Goal: Task Accomplishment & Management: Use online tool/utility

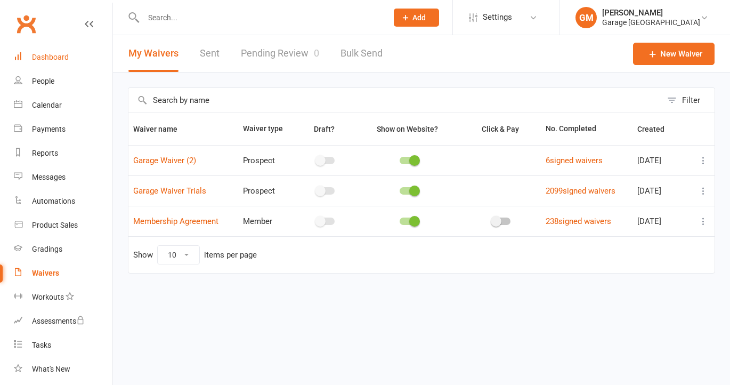
click at [44, 57] on div "Dashboard" at bounding box center [50, 57] width 37 height 9
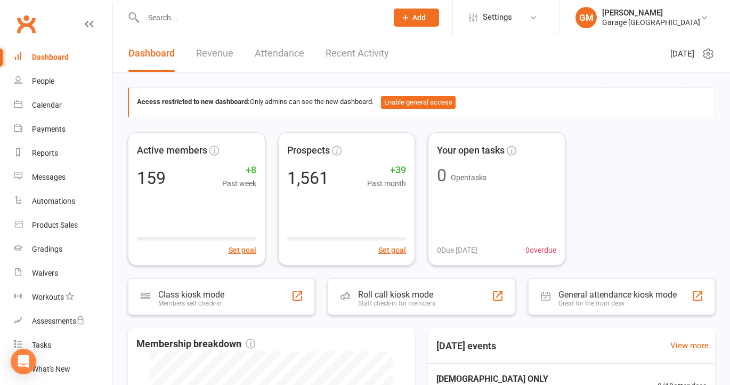
click at [365, 55] on link "Recent Activity" at bounding box center [357, 53] width 63 height 37
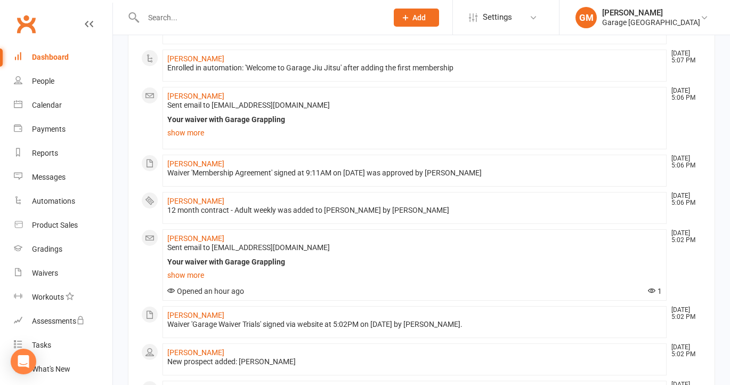
scroll to position [436, 0]
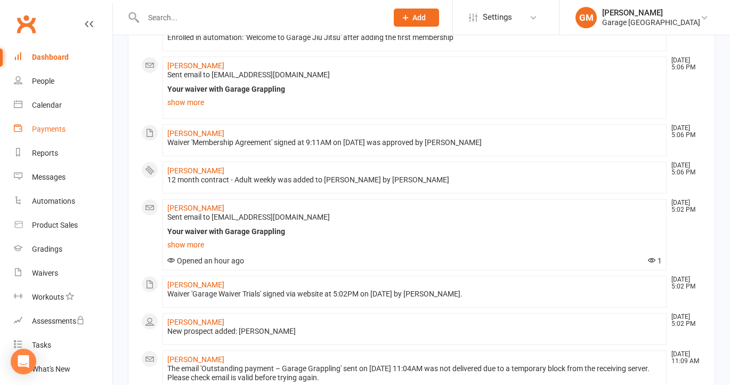
click at [51, 128] on div "Payments" at bounding box center [49, 129] width 34 height 9
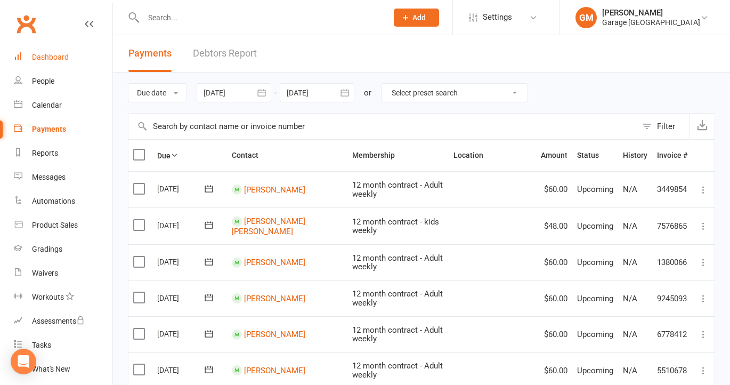
click at [55, 58] on div "Dashboard" at bounding box center [50, 57] width 37 height 9
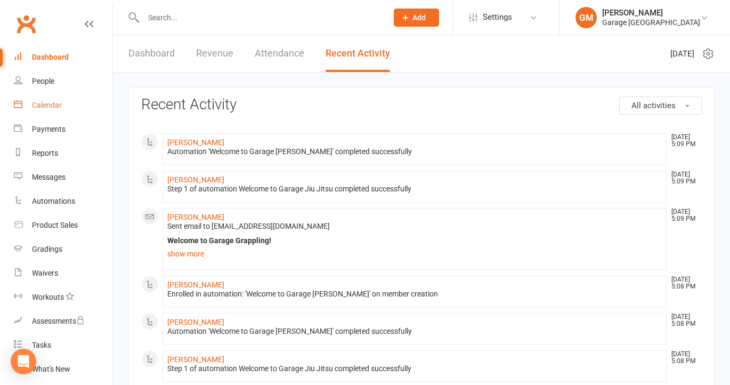
click at [43, 105] on div "Calendar" at bounding box center [47, 105] width 30 height 9
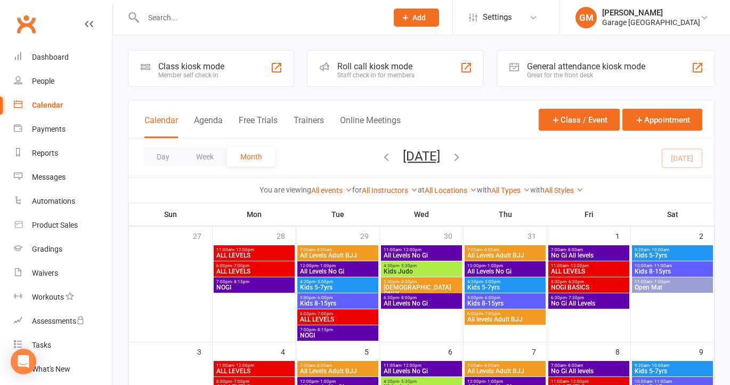
click at [206, 73] on div "Member self check-in" at bounding box center [191, 74] width 66 height 7
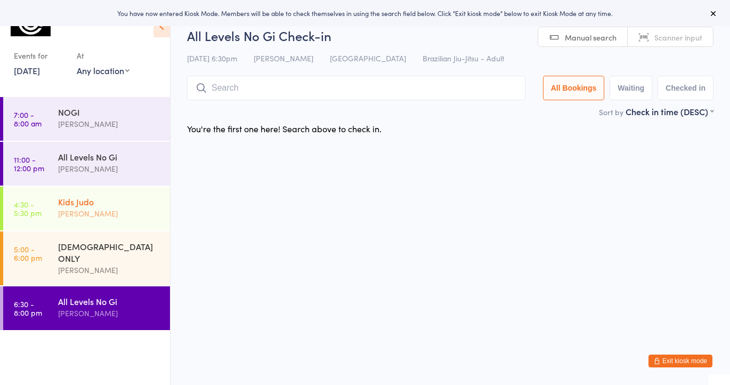
click at [112, 208] on div "[PERSON_NAME]" at bounding box center [109, 213] width 103 height 12
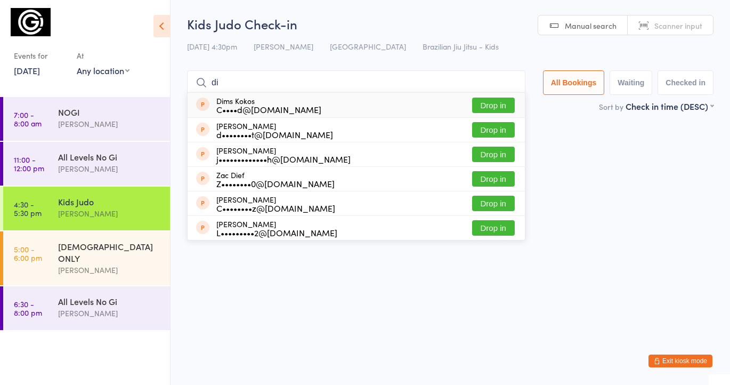
type input "d"
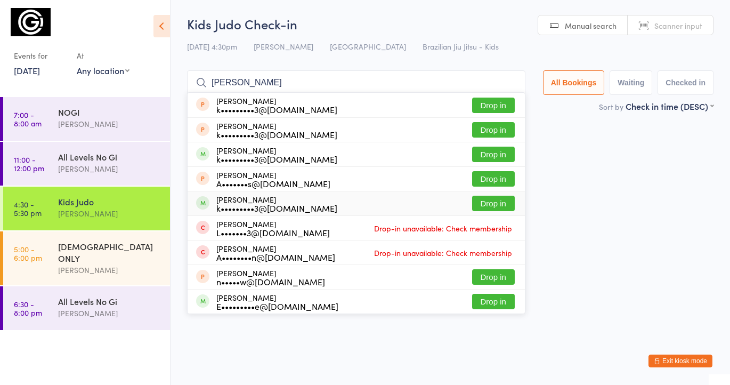
type input "[PERSON_NAME]"
click at [489, 208] on button "Drop in" at bounding box center [493, 203] width 43 height 15
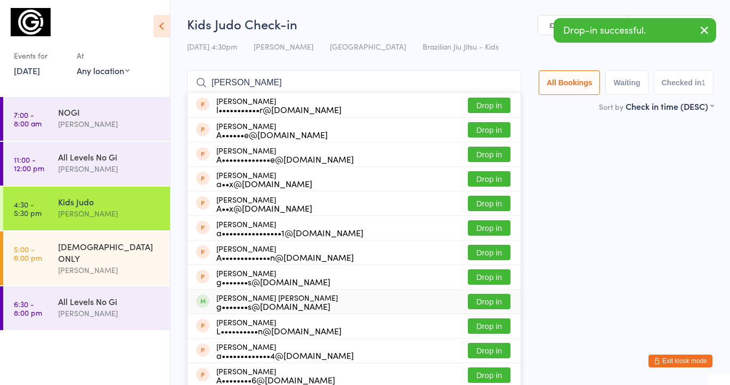
type input "[PERSON_NAME]"
click at [502, 302] on button "Drop in" at bounding box center [489, 301] width 43 height 15
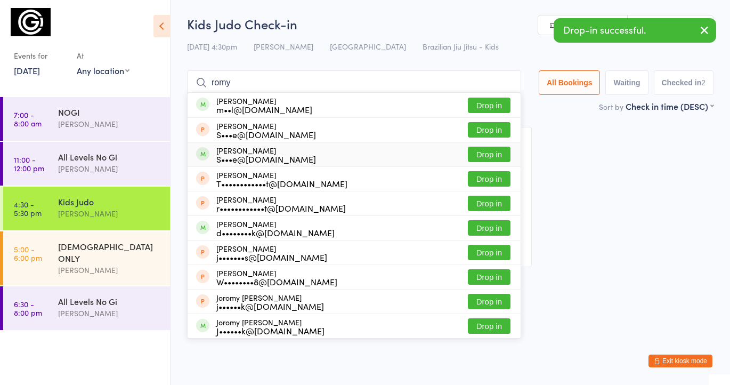
type input "romy"
click at [482, 151] on button "Drop in" at bounding box center [489, 154] width 43 height 15
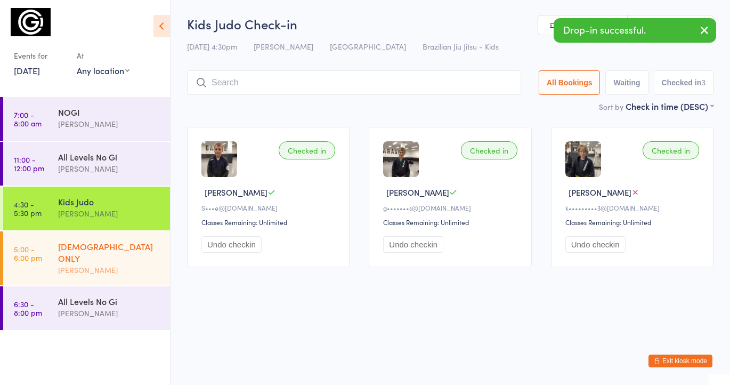
click at [84, 264] on div "[PERSON_NAME]" at bounding box center [109, 270] width 103 height 12
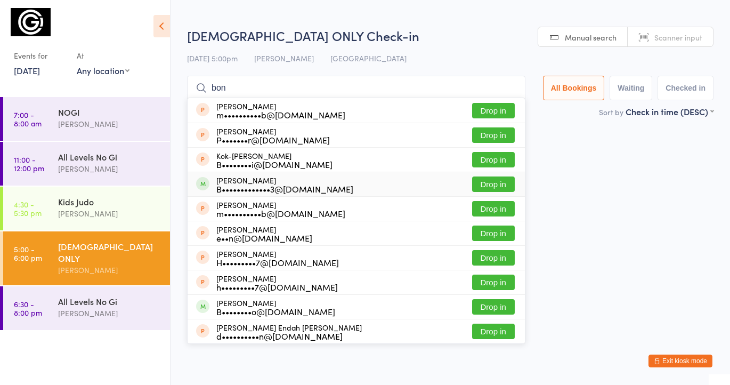
type input "bon"
click at [492, 185] on button "Drop in" at bounding box center [493, 183] width 43 height 15
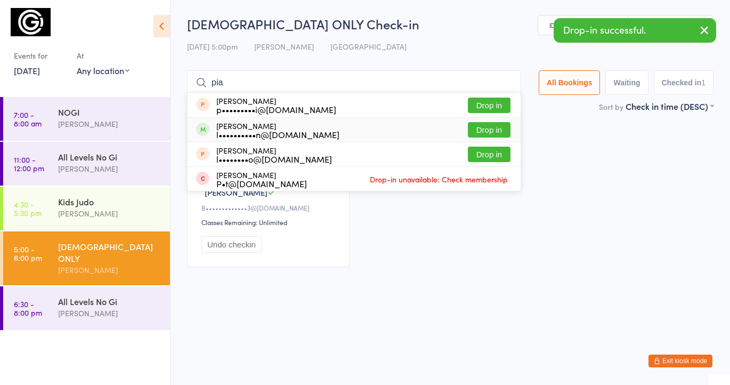
type input "pia"
click at [491, 127] on button "Drop in" at bounding box center [489, 129] width 43 height 15
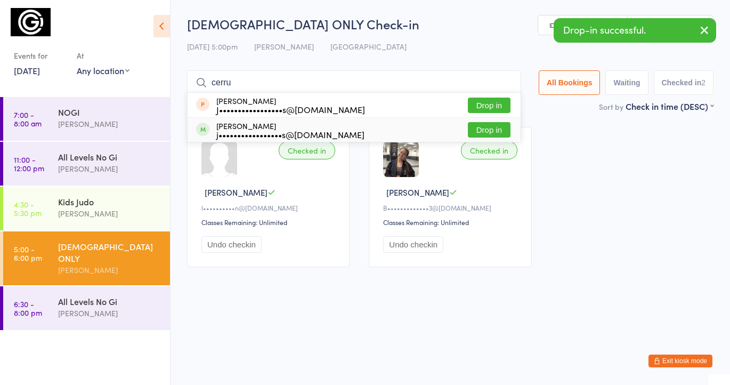
type input "cerru"
click at [484, 130] on button "Drop in" at bounding box center [489, 129] width 43 height 15
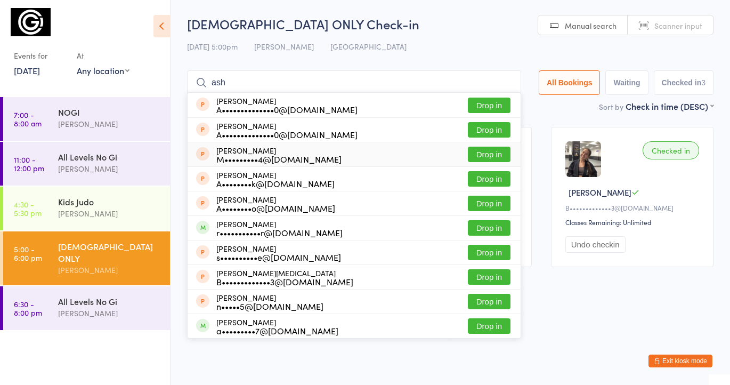
type input "ash"
click at [492, 158] on button "Drop in" at bounding box center [489, 154] width 43 height 15
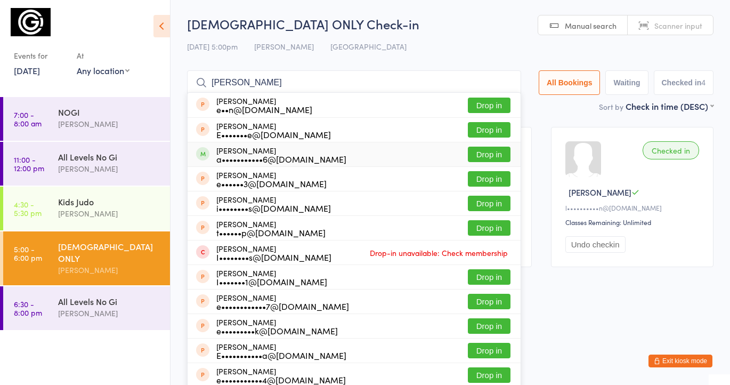
type input "[PERSON_NAME]"
click at [491, 155] on button "Drop in" at bounding box center [489, 154] width 43 height 15
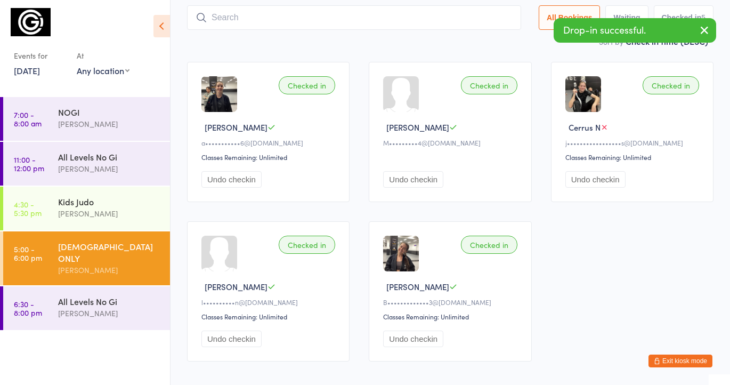
scroll to position [69, 0]
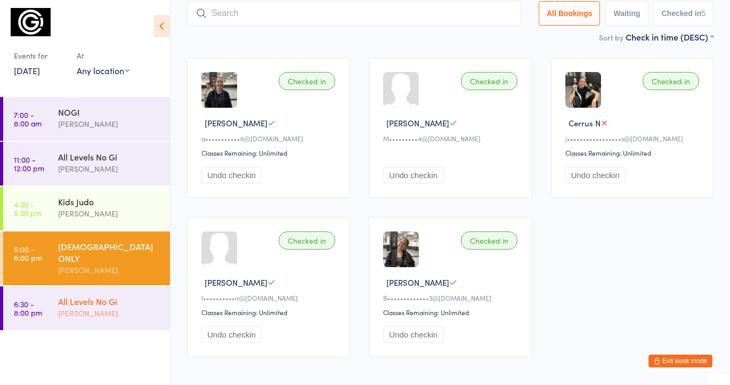
click at [116, 296] on div "All Levels No Gi" at bounding box center [109, 301] width 103 height 12
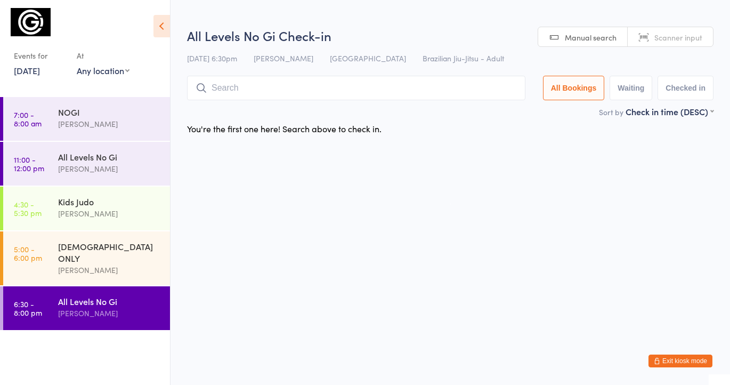
click at [227, 91] on input "search" at bounding box center [356, 88] width 338 height 25
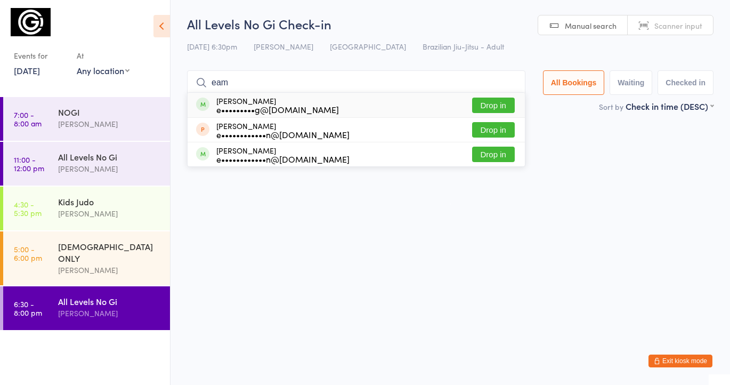
type input "eam"
click at [488, 106] on button "Drop in" at bounding box center [493, 105] width 43 height 15
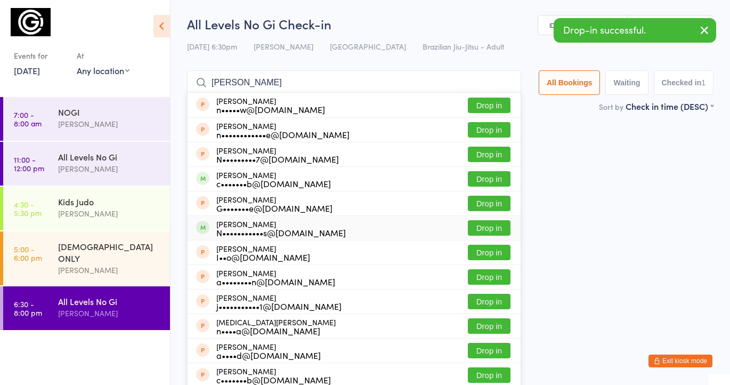
type input "[PERSON_NAME]"
click at [490, 230] on button "Drop in" at bounding box center [489, 227] width 43 height 15
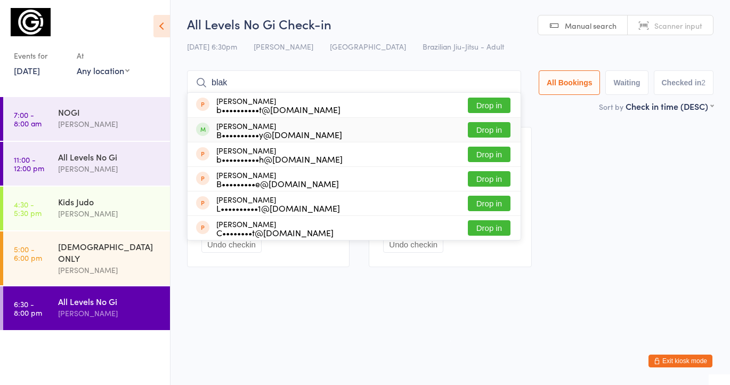
type input "blak"
click at [487, 124] on button "Drop in" at bounding box center [489, 129] width 43 height 15
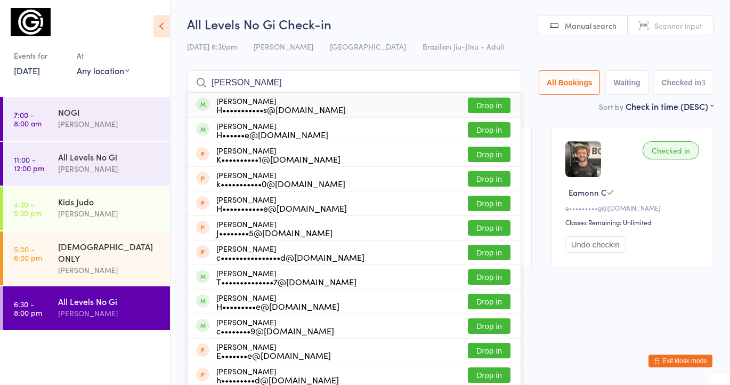
type input "[PERSON_NAME]"
click at [484, 100] on button "Drop in" at bounding box center [489, 105] width 43 height 15
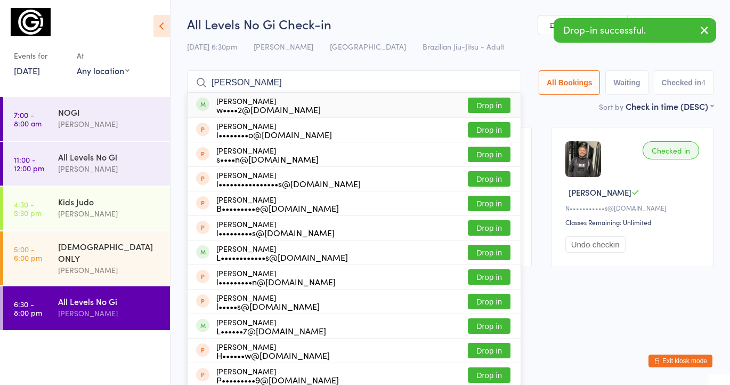
type input "[PERSON_NAME]"
click at [486, 102] on button "Drop in" at bounding box center [489, 105] width 43 height 15
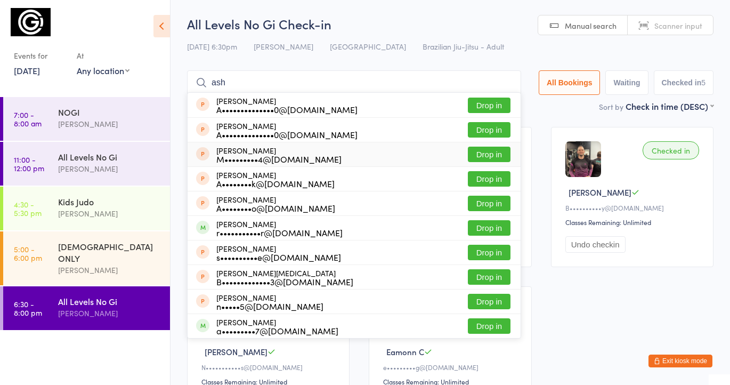
type input "ash"
click at [485, 150] on button "Drop in" at bounding box center [489, 154] width 43 height 15
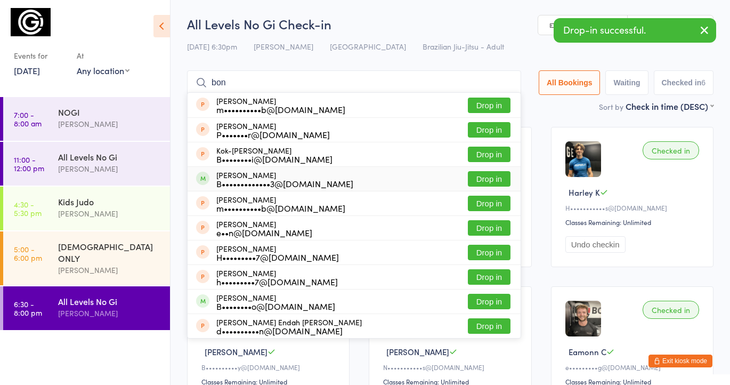
type input "bon"
click at [502, 176] on button "Drop in" at bounding box center [489, 178] width 43 height 15
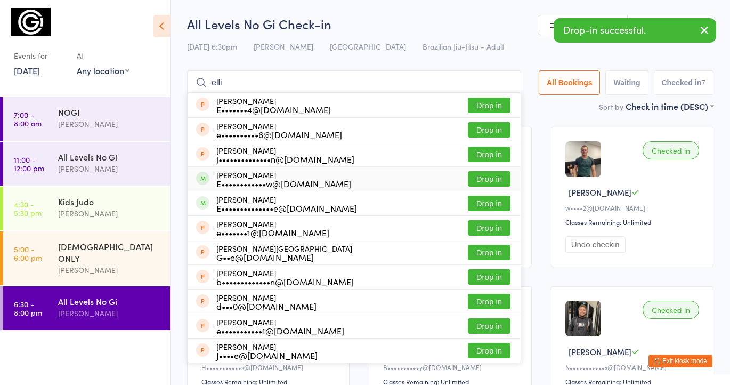
type input "elli"
click at [481, 179] on button "Drop in" at bounding box center [489, 178] width 43 height 15
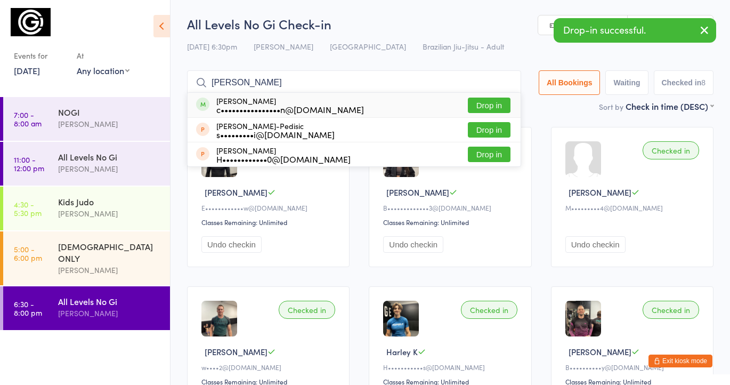
type input "[PERSON_NAME]"
click at [499, 103] on button "Drop in" at bounding box center [489, 105] width 43 height 15
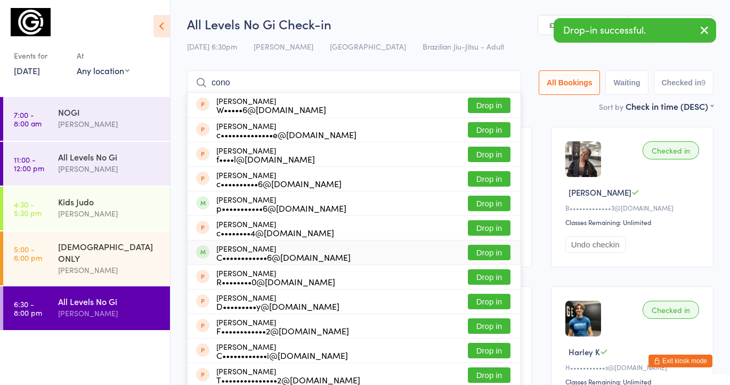
type input "cono"
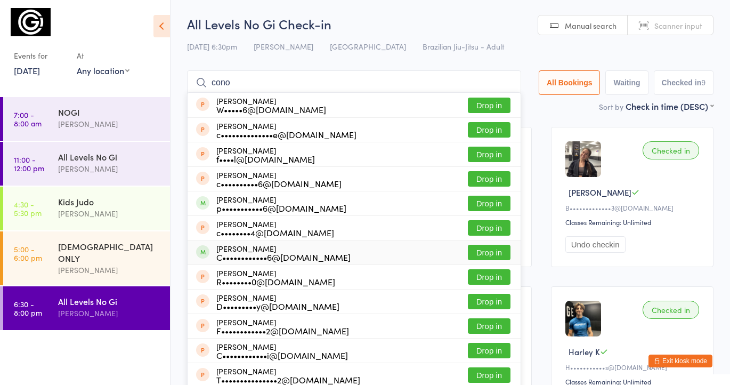
click at [483, 250] on button "Drop in" at bounding box center [489, 252] width 43 height 15
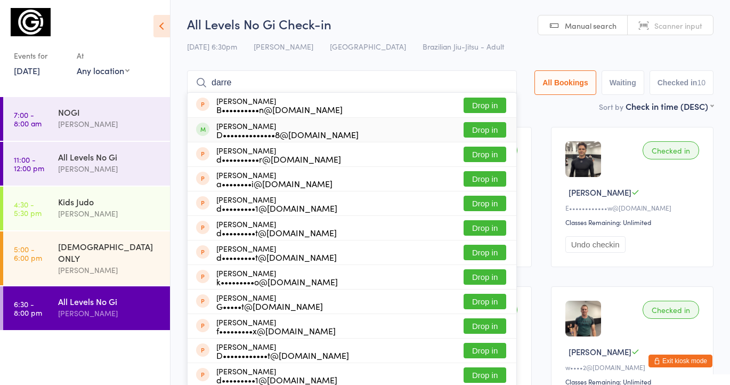
type input "darre"
click at [473, 133] on button "Drop in" at bounding box center [485, 129] width 43 height 15
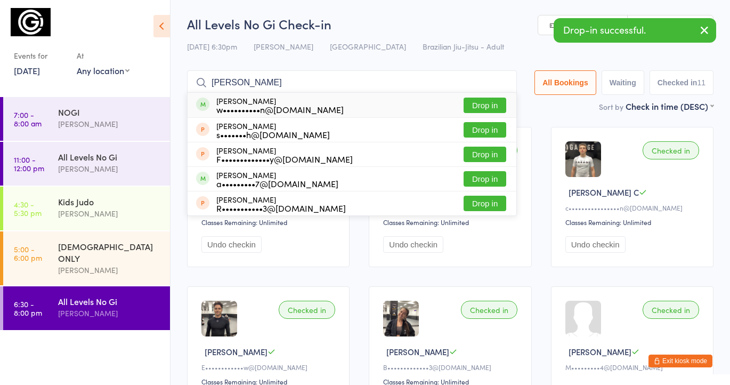
type input "[PERSON_NAME]"
click at [488, 101] on button "Drop in" at bounding box center [485, 105] width 43 height 15
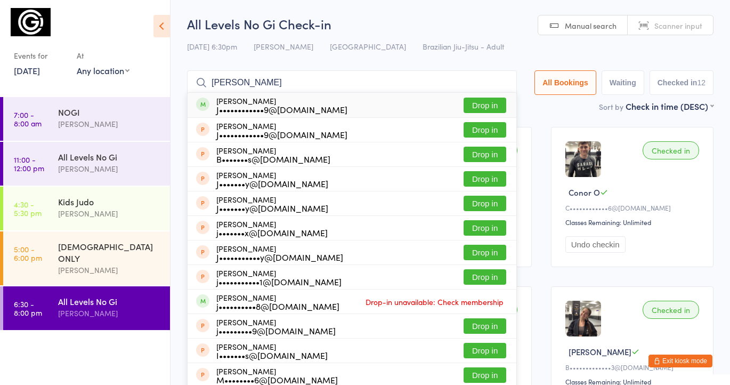
type input "[PERSON_NAME]"
click at [483, 103] on button "Drop in" at bounding box center [485, 105] width 43 height 15
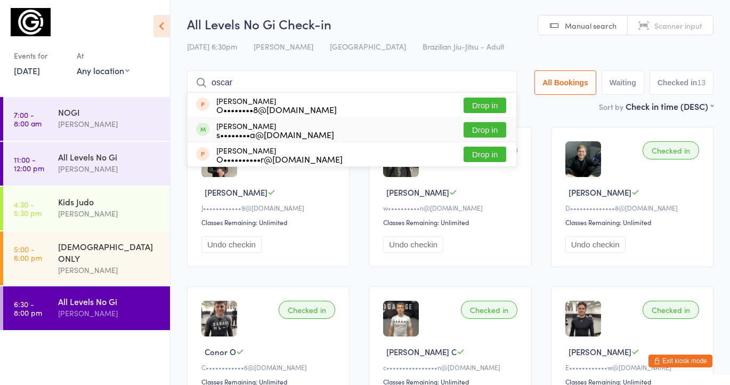
type input "oscar"
click at [501, 130] on button "Drop in" at bounding box center [485, 129] width 43 height 15
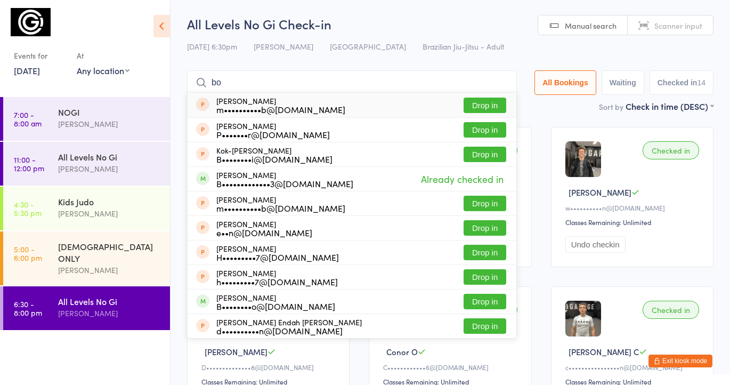
type input "b"
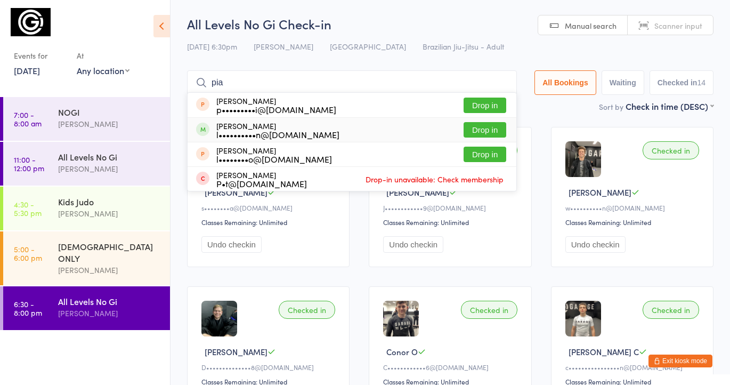
type input "pia"
click at [495, 130] on button "Drop in" at bounding box center [485, 129] width 43 height 15
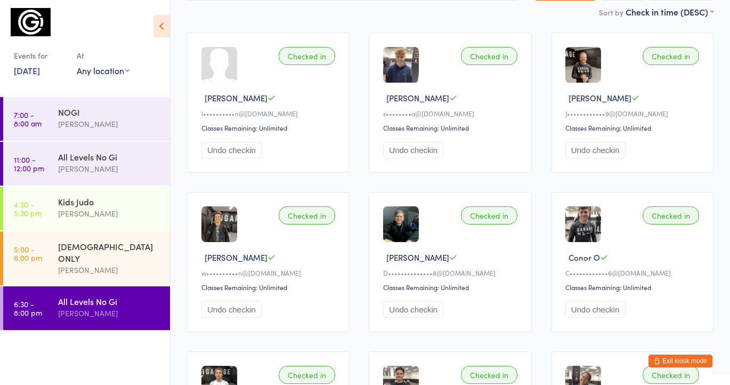
scroll to position [10, 0]
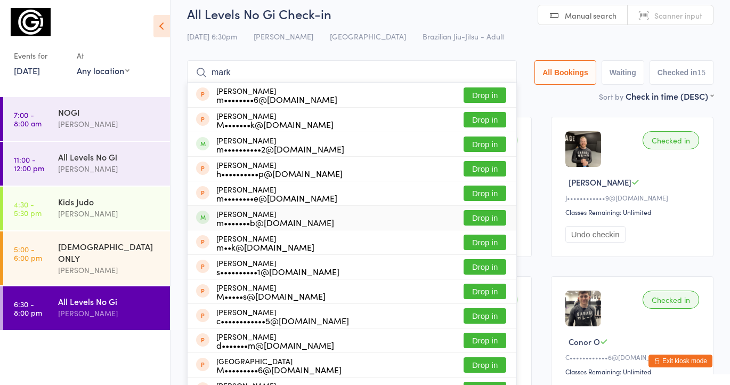
type input "mark"
click at [479, 215] on button "Drop in" at bounding box center [485, 217] width 43 height 15
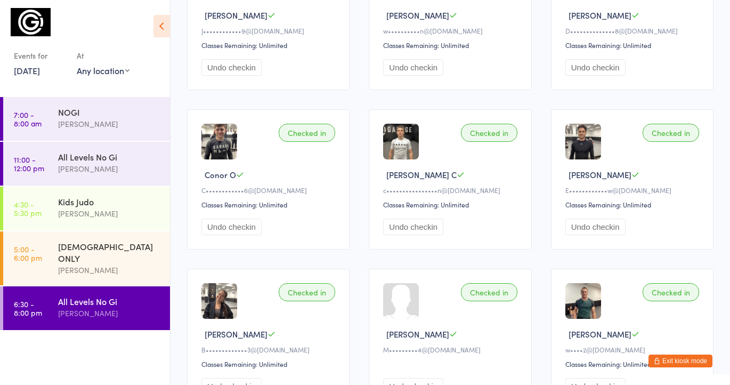
scroll to position [0, 0]
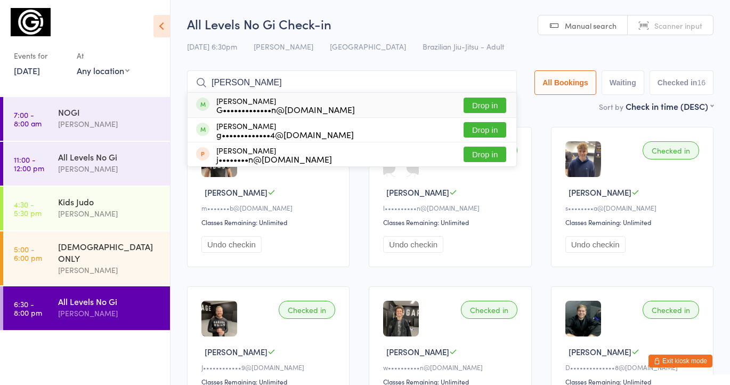
type input "[PERSON_NAME]"
click at [490, 102] on button "Drop in" at bounding box center [485, 105] width 43 height 15
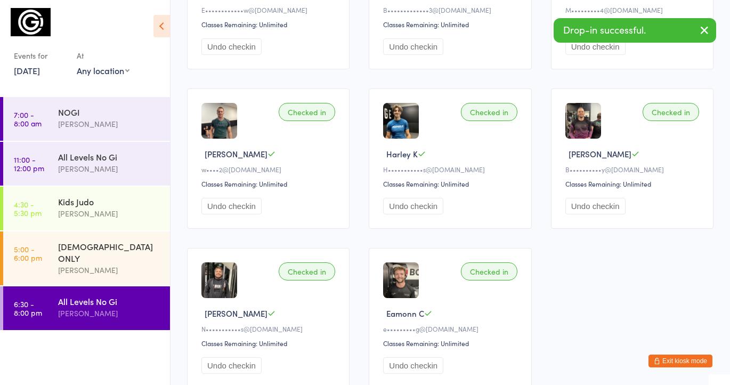
scroll to position [681, 0]
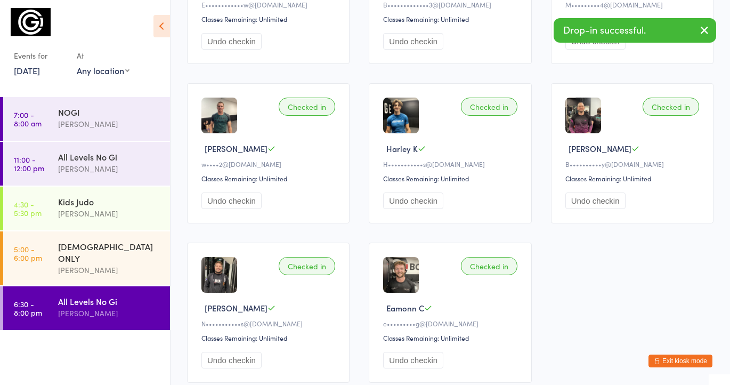
click at [686, 359] on button "Exit kiosk mode" at bounding box center [681, 360] width 64 height 13
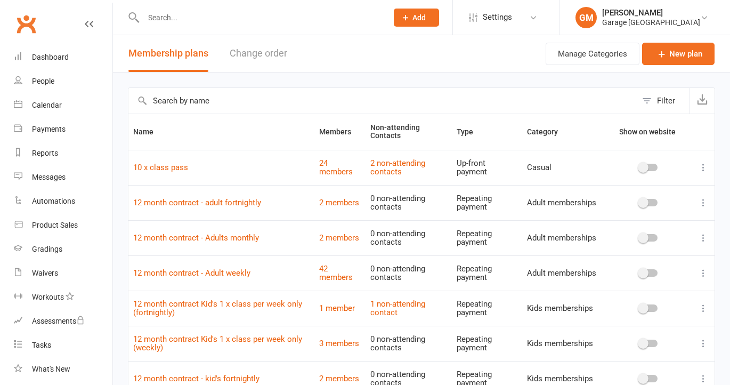
select select "50"
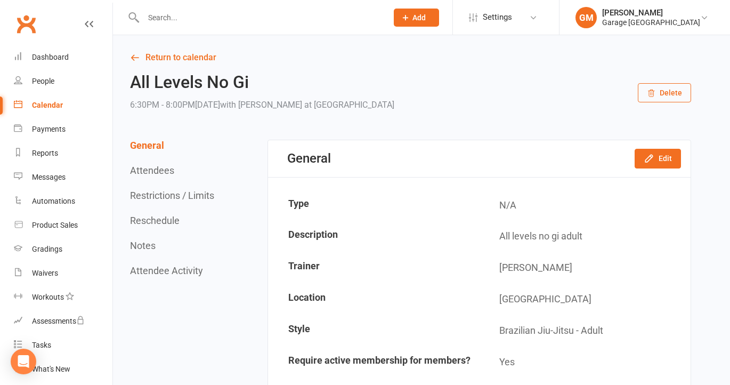
click at [50, 106] on div "Calendar" at bounding box center [47, 105] width 31 height 9
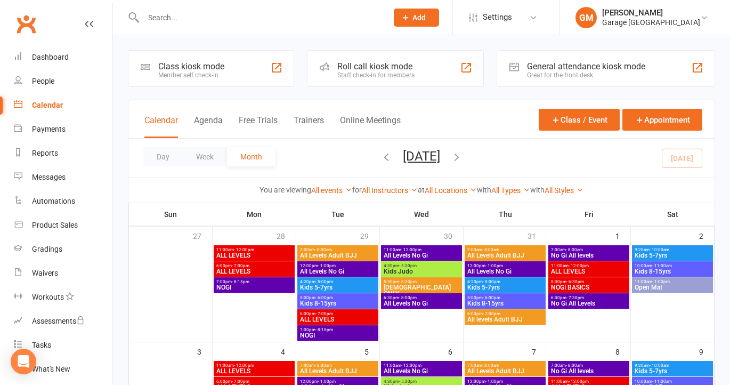
click at [192, 68] on div "Class kiosk mode" at bounding box center [191, 66] width 66 height 10
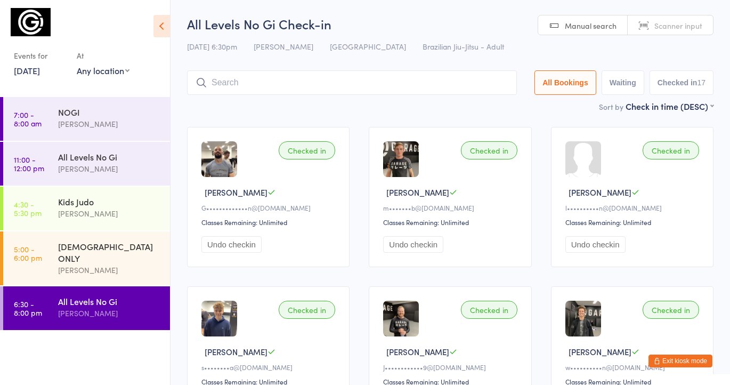
click at [205, 112] on div "Sort by Check in time (DESC) First name (ASC) First name (DESC) Last name (ASC)…" at bounding box center [450, 106] width 527 height 12
